Goal: Task Accomplishment & Management: Use online tool/utility

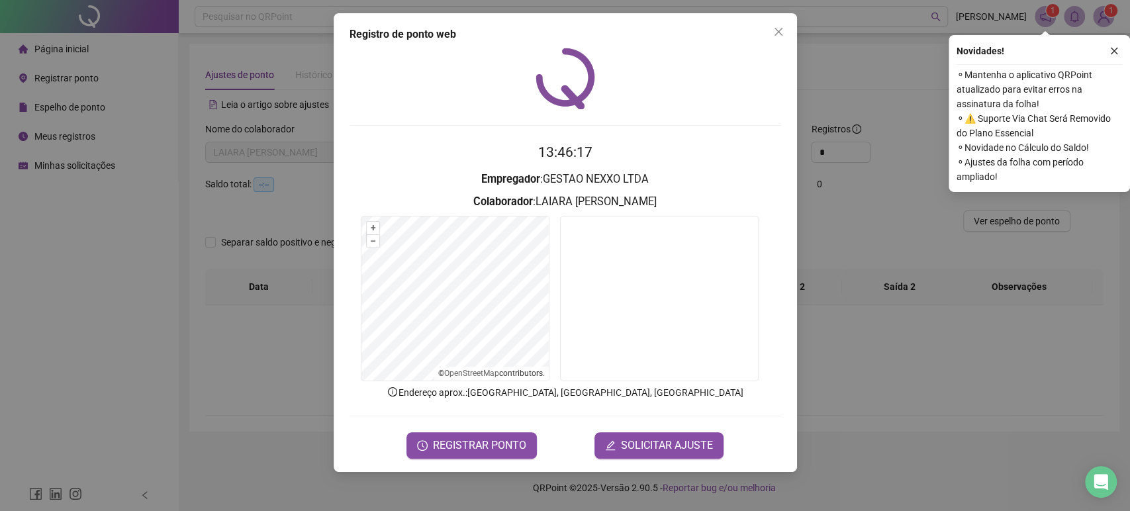
drag, startPoint x: 783, startPoint y: 34, endPoint x: 1083, endPoint y: 38, distance: 299.8
click at [783, 33] on span "Close" at bounding box center [778, 31] width 21 height 11
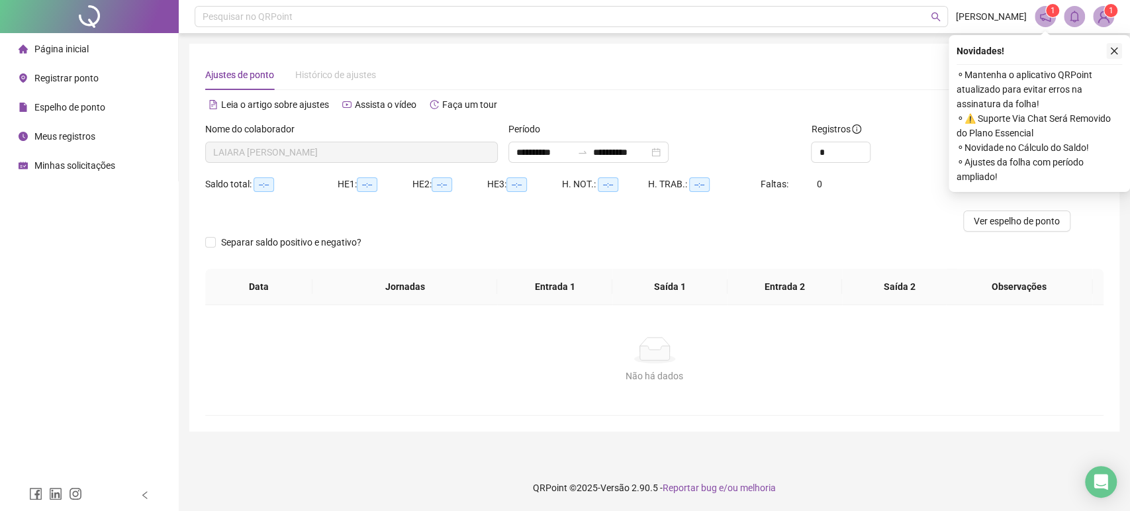
click at [1120, 54] on button "button" at bounding box center [1114, 51] width 16 height 16
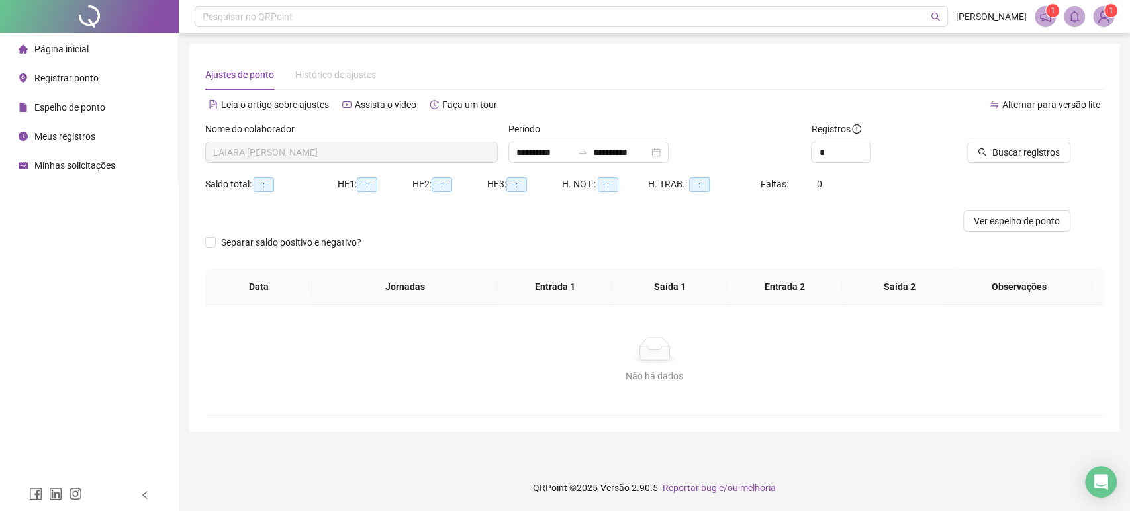
click at [87, 83] on span "Registrar ponto" at bounding box center [66, 78] width 64 height 11
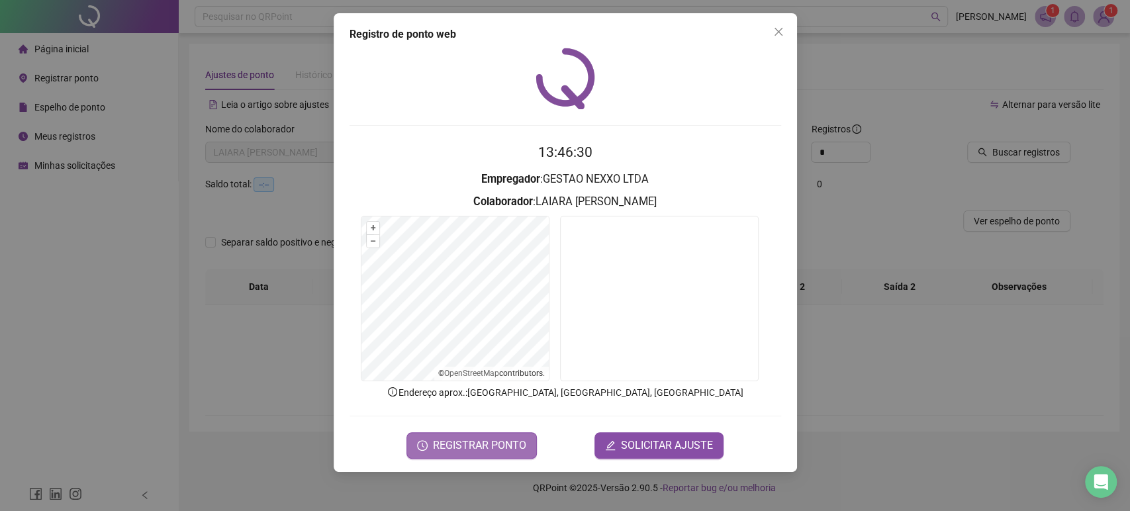
click at [499, 437] on span "REGISTRAR PONTO" at bounding box center [479, 445] width 93 height 16
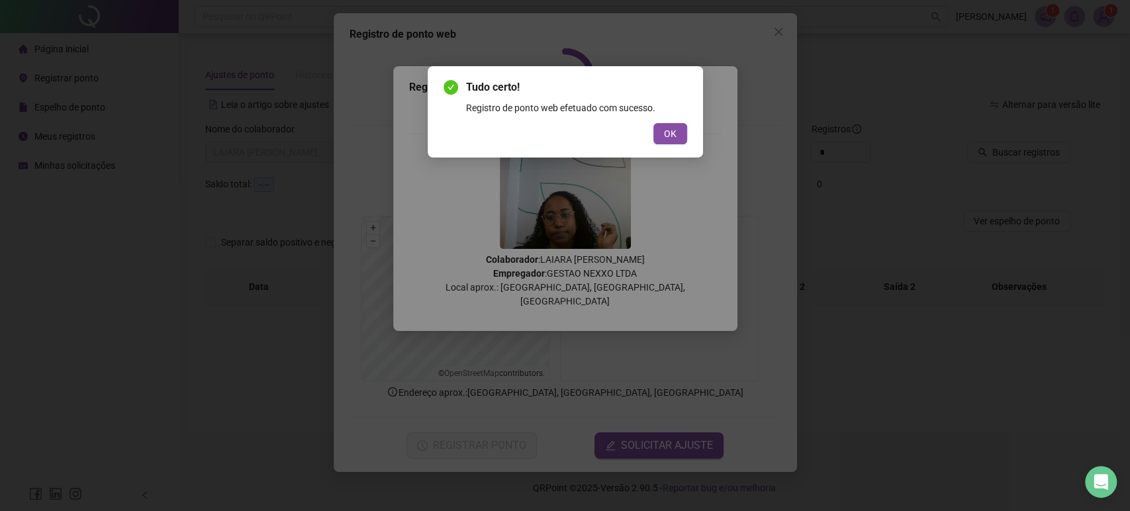
drag, startPoint x: 668, startPoint y: 131, endPoint x: 689, endPoint y: 17, distance: 115.6
click at [668, 120] on div "Tudo certo! Registro de ponto web efetuado com sucesso. OK" at bounding box center [565, 111] width 244 height 65
click at [672, 128] on span "OK" at bounding box center [670, 133] width 13 height 15
